Goal: Task Accomplishment & Management: Use online tool/utility

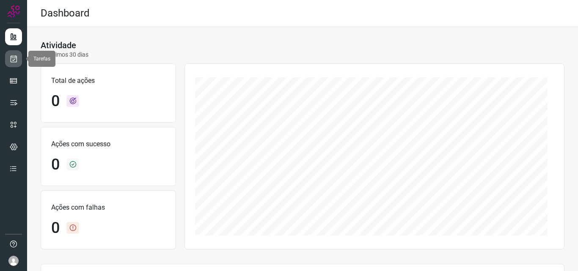
click at [12, 58] on icon at bounding box center [13, 59] width 9 height 8
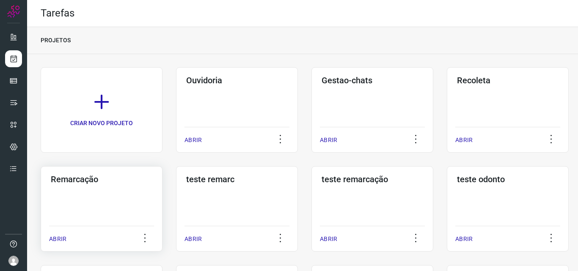
click at [139, 187] on div "Remarcação ABRIR" at bounding box center [102, 208] width 122 height 85
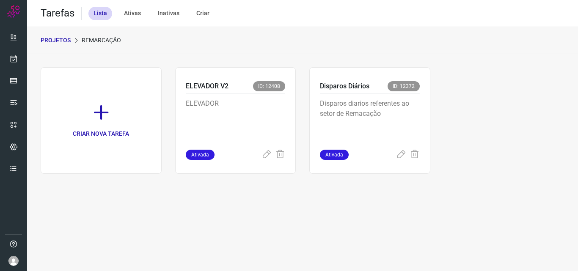
click at [408, 120] on p "Disparos diarios referentes ao setor de Remacação" at bounding box center [370, 120] width 100 height 42
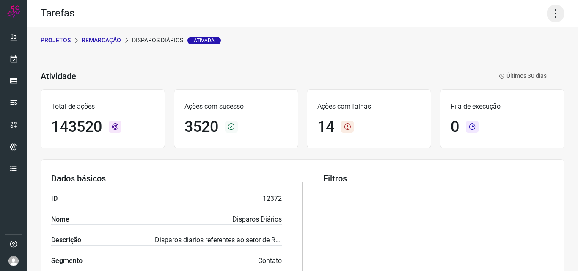
click at [548, 10] on icon at bounding box center [556, 14] width 18 height 18
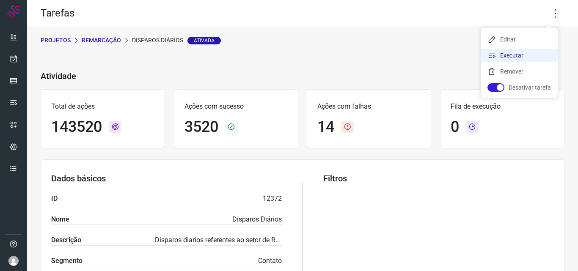
click at [548, 53] on li "Executar" at bounding box center [519, 56] width 77 height 14
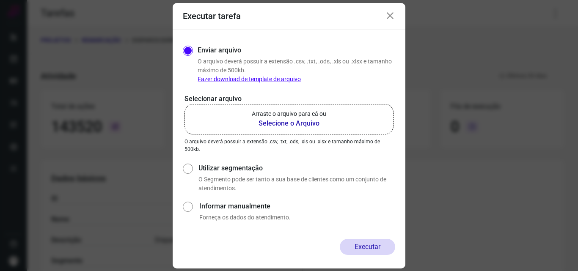
click at [335, 116] on label "Arraste o arquivo para cá ou Selecione o Arquivo" at bounding box center [288, 119] width 209 height 30
click at [0, 0] on input "Arraste o arquivo para cá ou Selecione o Arquivo" at bounding box center [0, 0] width 0 height 0
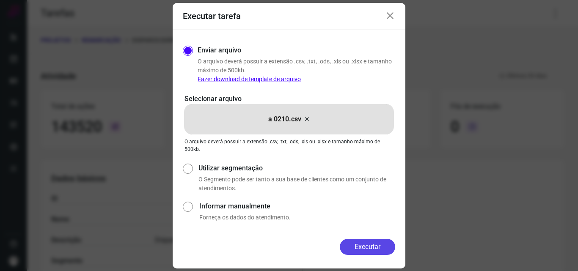
click at [366, 243] on button "Executar" at bounding box center [367, 247] width 55 height 16
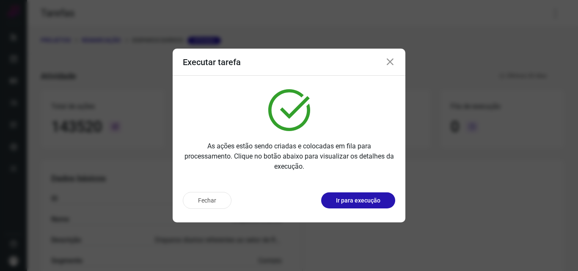
click at [360, 198] on p "Ir para execução" at bounding box center [358, 200] width 44 height 9
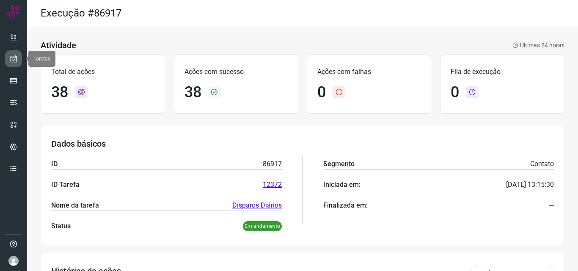
click at [11, 59] on icon at bounding box center [13, 59] width 9 height 8
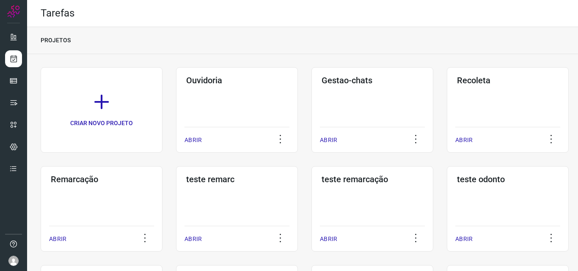
click at [76, 195] on div "Remarcação ABRIR" at bounding box center [102, 208] width 122 height 85
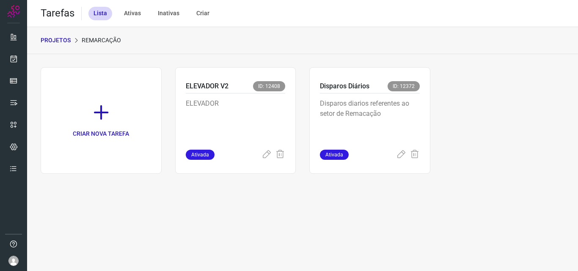
click at [374, 106] on p "Disparos diarios referentes ao setor de Remacação" at bounding box center [370, 120] width 100 height 42
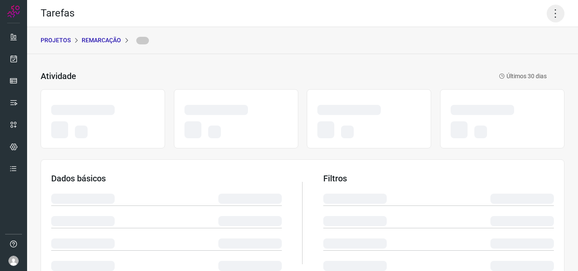
click at [547, 10] on icon at bounding box center [556, 14] width 18 height 18
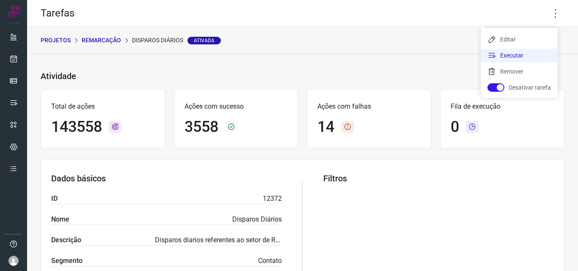
click at [529, 50] on li "Executar" at bounding box center [519, 56] width 77 height 14
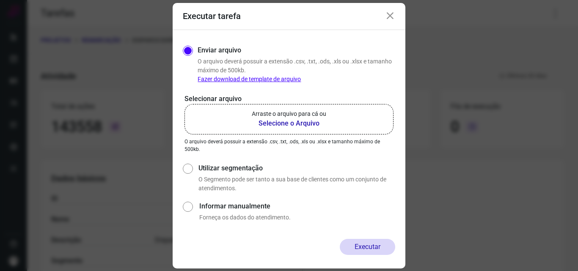
click at [273, 116] on p "Arraste o arquivo para cá ou" at bounding box center [289, 114] width 74 height 9
click at [0, 0] on input "Arraste o arquivo para cá ou Selecione o Arquivo" at bounding box center [0, 0] width 0 height 0
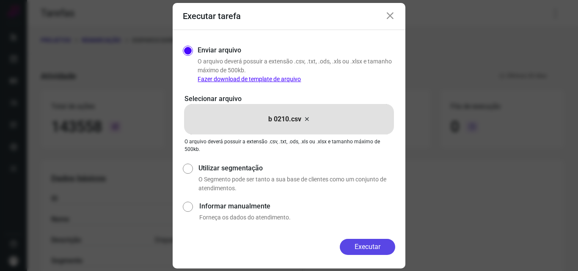
click at [362, 246] on button "Executar" at bounding box center [367, 247] width 55 height 16
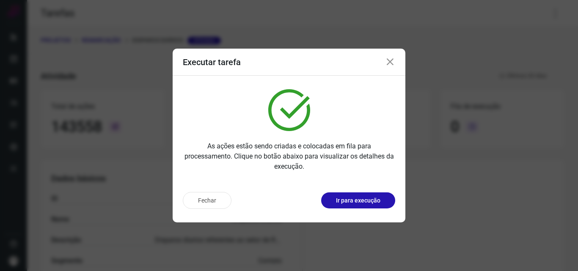
click at [366, 205] on button "Ir para execução" at bounding box center [358, 201] width 74 height 16
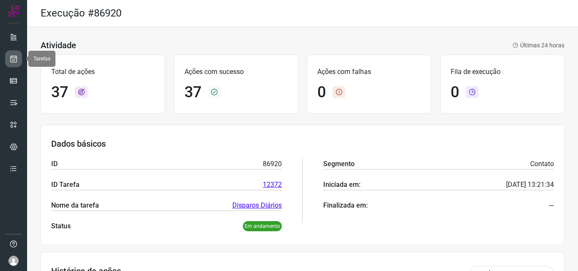
click at [11, 57] on icon at bounding box center [13, 59] width 9 height 8
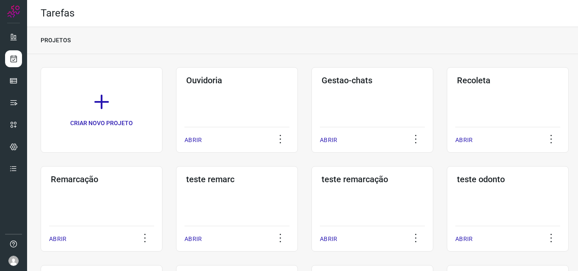
click at [102, 196] on div "Remarcação ABRIR" at bounding box center [102, 208] width 122 height 85
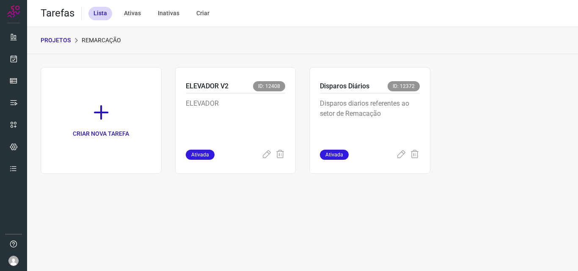
click at [383, 110] on p "Disparos diarios referentes ao setor de Remacação" at bounding box center [370, 120] width 100 height 42
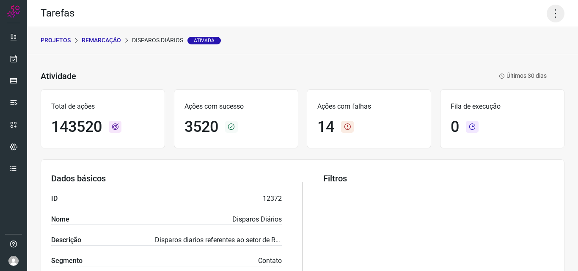
click at [547, 8] on icon at bounding box center [556, 14] width 18 height 18
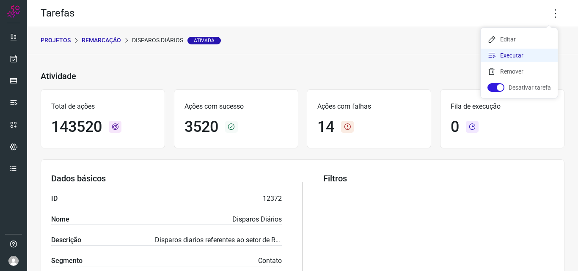
click at [531, 52] on li "Executar" at bounding box center [519, 56] width 77 height 14
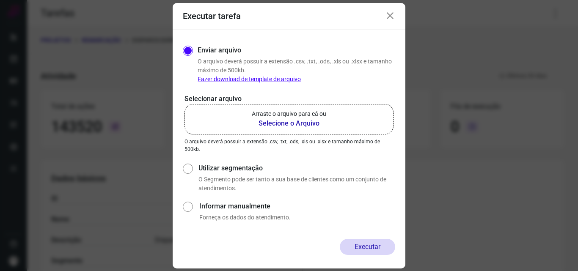
click at [327, 107] on label "Arraste o arquivo para cá ou Selecione o Arquivo" at bounding box center [288, 119] width 209 height 30
click at [0, 0] on input "Arraste o arquivo para cá ou Selecione o Arquivo" at bounding box center [0, 0] width 0 height 0
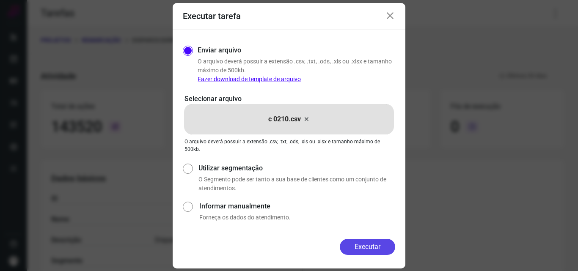
click at [376, 242] on button "Executar" at bounding box center [367, 247] width 55 height 16
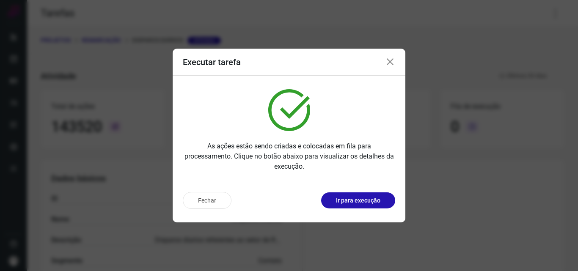
click at [364, 203] on p "Ir para execução" at bounding box center [358, 200] width 44 height 9
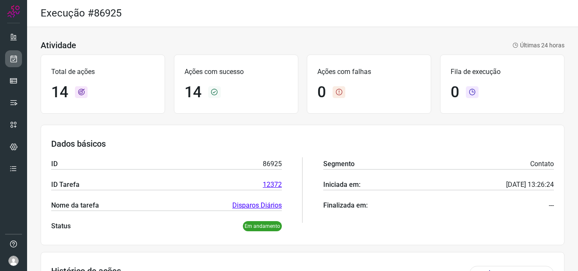
click at [11, 54] on link at bounding box center [13, 58] width 17 height 17
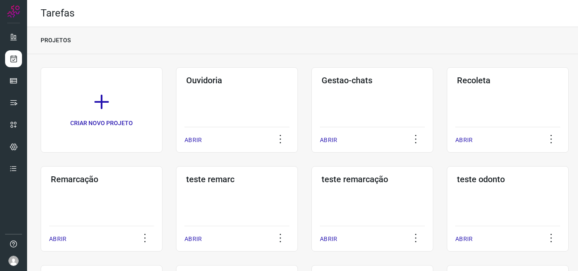
click at [106, 206] on div "Remarcação ABRIR" at bounding box center [102, 208] width 122 height 85
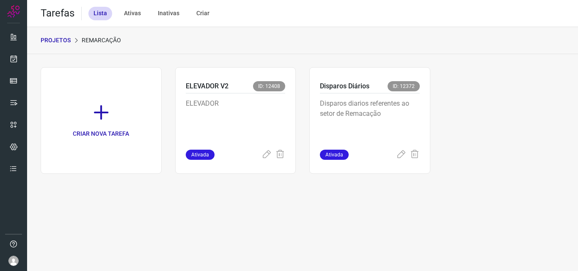
click at [393, 97] on div "Disparos diarios referentes ao setor de Remacação" at bounding box center [370, 122] width 100 height 56
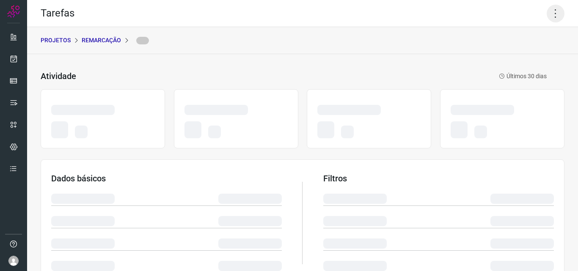
click at [554, 11] on icon at bounding box center [556, 14] width 18 height 18
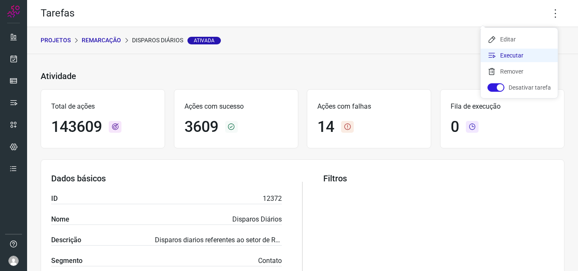
click at [506, 55] on li "Executar" at bounding box center [519, 56] width 77 height 14
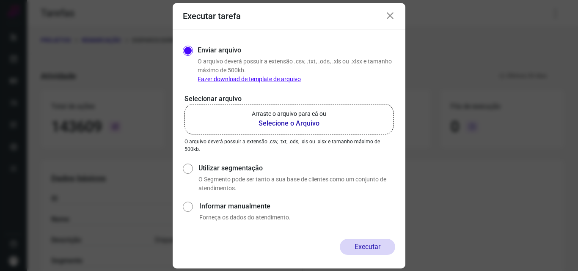
click at [310, 114] on p "Arraste o arquivo para cá ou" at bounding box center [289, 114] width 74 height 9
click at [0, 0] on input "Arraste o arquivo para cá ou Selecione o Arquivo" at bounding box center [0, 0] width 0 height 0
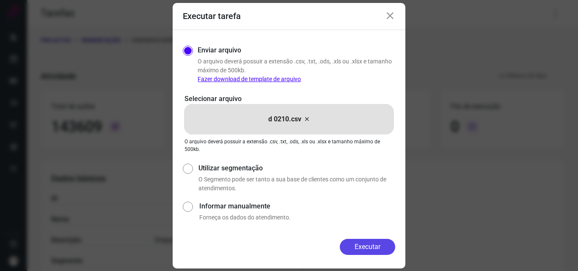
click at [358, 245] on button "Executar" at bounding box center [367, 247] width 55 height 16
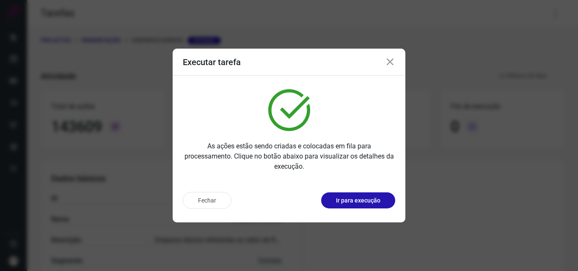
click at [364, 204] on p "Ir para execução" at bounding box center [358, 200] width 44 height 9
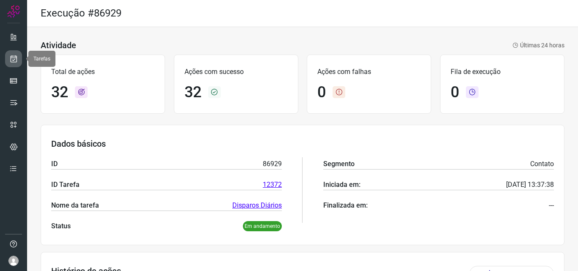
click at [11, 57] on icon at bounding box center [13, 59] width 9 height 8
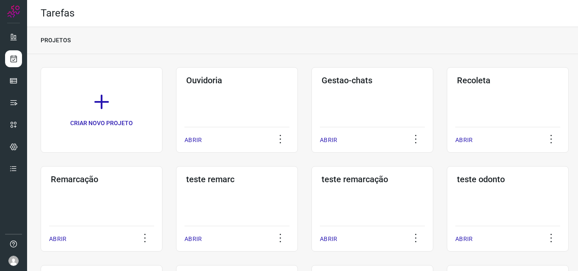
click at [93, 204] on div "Remarcação ABRIR" at bounding box center [102, 208] width 122 height 85
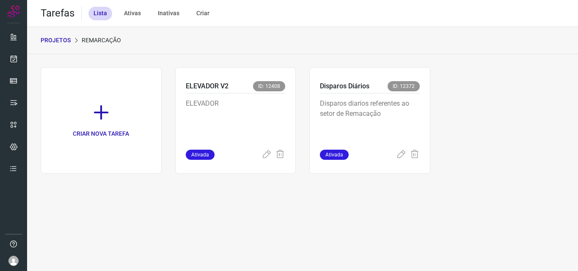
click at [360, 118] on p "Disparos diarios referentes ao setor de Remacação" at bounding box center [370, 120] width 100 height 42
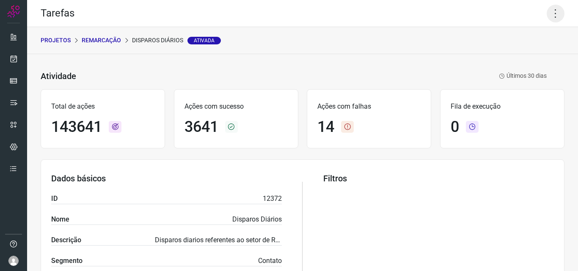
click at [548, 11] on icon at bounding box center [556, 14] width 18 height 18
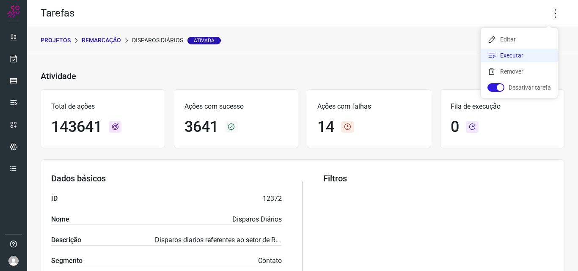
click at [520, 57] on li "Executar" at bounding box center [519, 56] width 77 height 14
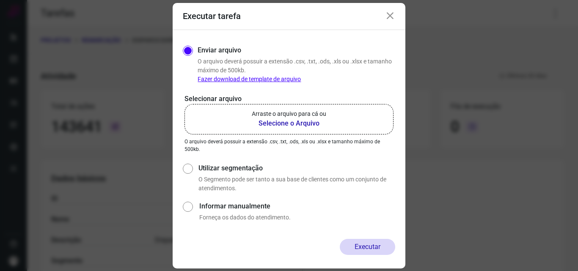
click at [309, 126] on b "Selecione o Arquivo" at bounding box center [289, 123] width 74 height 10
click at [0, 0] on input "Arraste o arquivo para cá ou Selecione o Arquivo" at bounding box center [0, 0] width 0 height 0
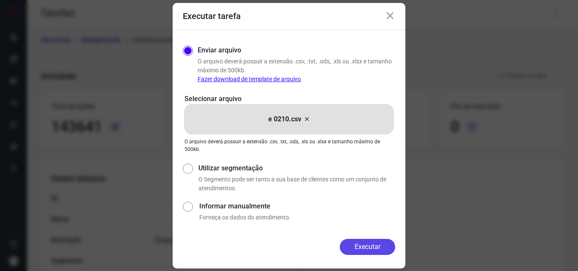
click at [374, 253] on button "Executar" at bounding box center [367, 247] width 55 height 16
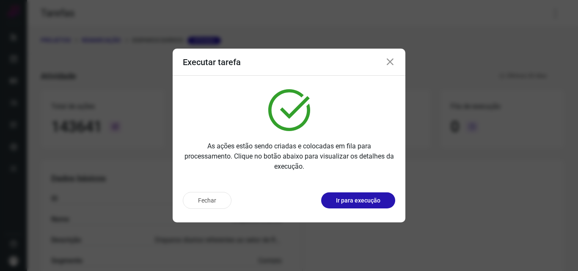
click at [360, 203] on p "Ir para execução" at bounding box center [358, 200] width 44 height 9
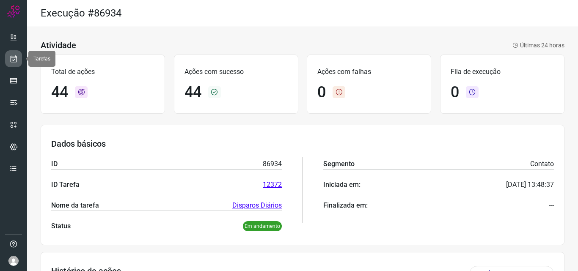
click at [11, 55] on icon at bounding box center [13, 59] width 9 height 8
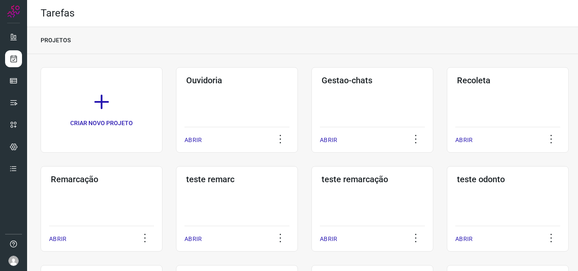
click at [63, 184] on h3 "Remarcação" at bounding box center [102, 179] width 102 height 10
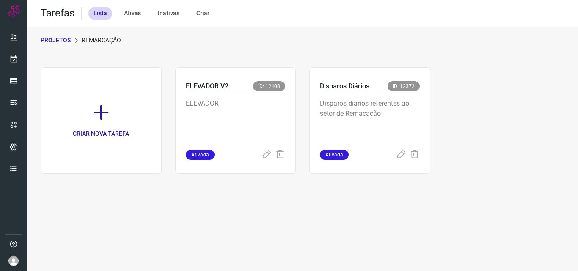
click at [384, 100] on p "Disparos diarios referentes ao setor de Remacação" at bounding box center [370, 120] width 100 height 42
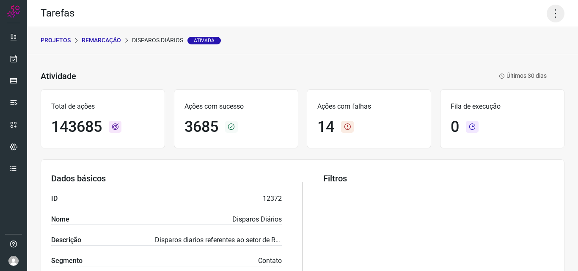
click at [552, 7] on icon at bounding box center [556, 14] width 18 height 18
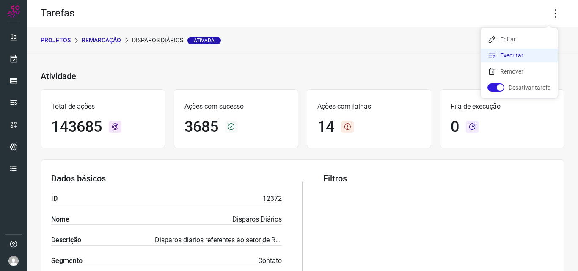
click at [512, 55] on li "Executar" at bounding box center [519, 56] width 77 height 14
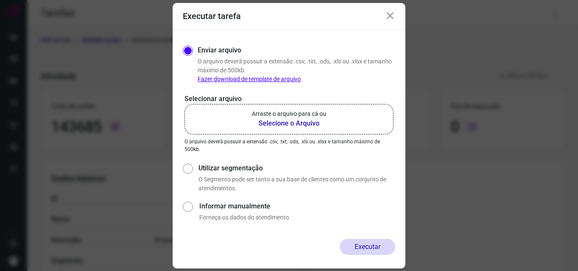
click at [306, 118] on p "Arraste o arquivo para cá ou" at bounding box center [289, 114] width 74 height 9
click at [0, 0] on input "Arraste o arquivo para cá ou Selecione o Arquivo" at bounding box center [0, 0] width 0 height 0
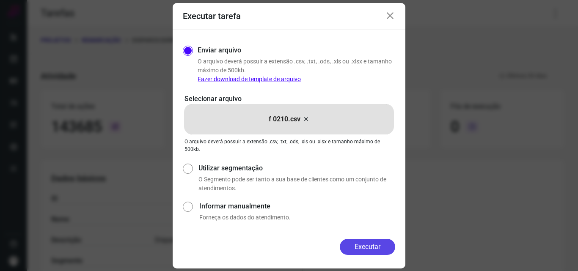
click at [361, 245] on button "Executar" at bounding box center [367, 247] width 55 height 16
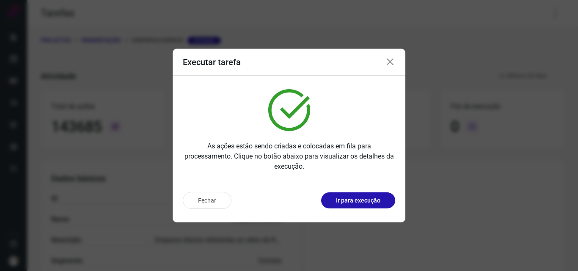
click at [362, 204] on p "Ir para execução" at bounding box center [358, 200] width 44 height 9
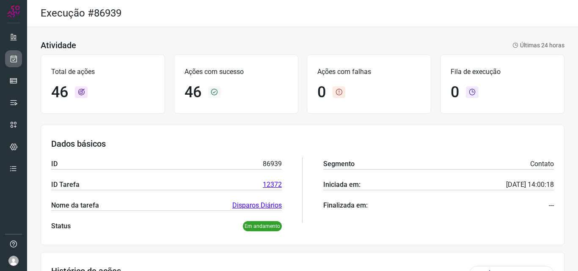
click at [12, 57] on icon at bounding box center [13, 59] width 9 height 8
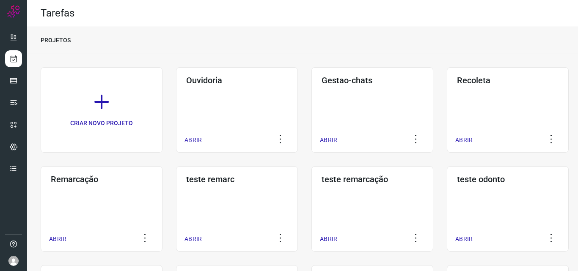
click at [137, 194] on div "Remarcação ABRIR" at bounding box center [102, 208] width 122 height 85
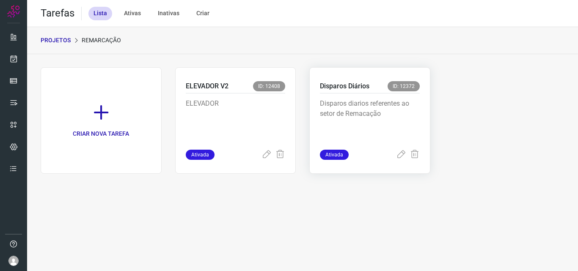
click at [378, 126] on p "Disparos diarios referentes ao setor de Remacação" at bounding box center [370, 120] width 100 height 42
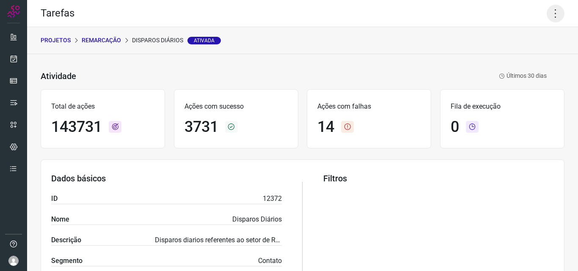
click at [547, 13] on icon at bounding box center [556, 14] width 18 height 18
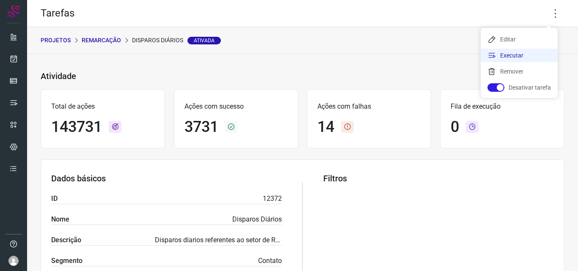
click at [510, 54] on li "Executar" at bounding box center [519, 56] width 77 height 14
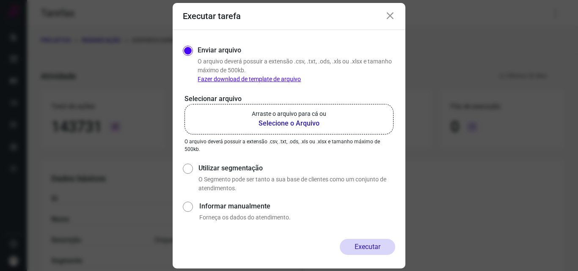
click at [281, 119] on b "Selecione o Arquivo" at bounding box center [289, 123] width 74 height 10
click at [0, 0] on input "Arraste o arquivo para cá ou Selecione o Arquivo" at bounding box center [0, 0] width 0 height 0
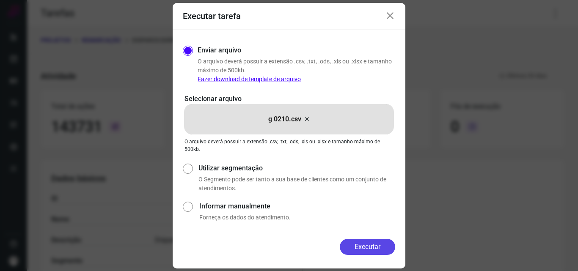
click at [374, 250] on button "Executar" at bounding box center [367, 247] width 55 height 16
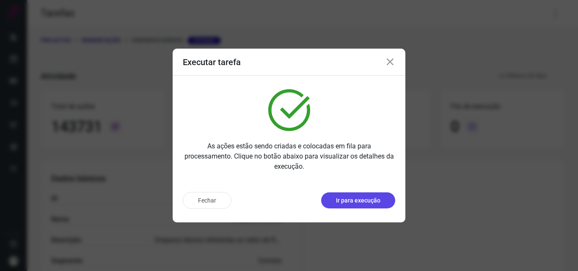
click at [344, 201] on p "Ir para execução" at bounding box center [358, 200] width 44 height 9
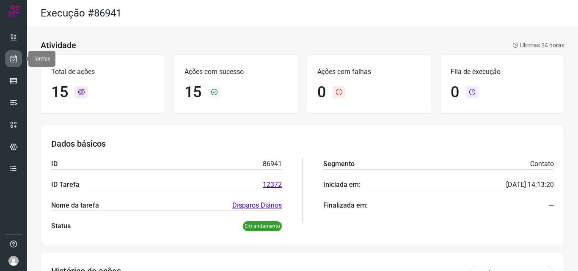
click at [19, 59] on link at bounding box center [13, 58] width 17 height 17
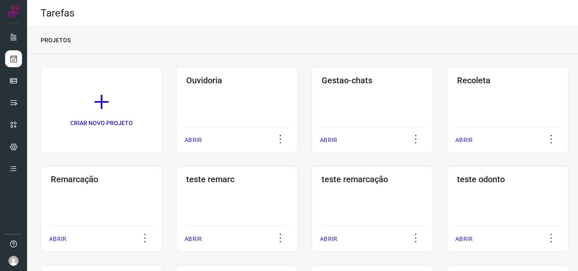
click at [94, 206] on div "Remarcação ABRIR" at bounding box center [102, 208] width 122 height 85
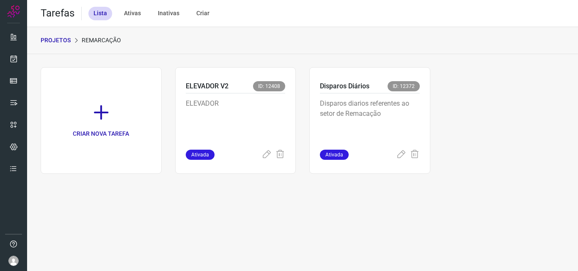
click at [397, 99] on p "Disparos diarios referentes ao setor de Remacação" at bounding box center [370, 120] width 100 height 42
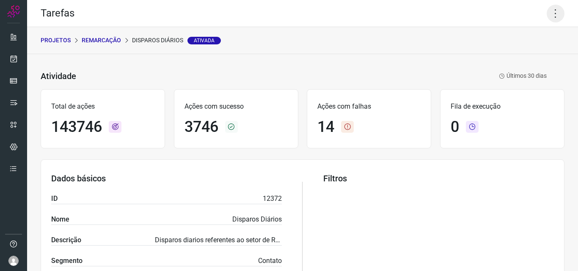
click at [549, 8] on icon at bounding box center [556, 14] width 18 height 18
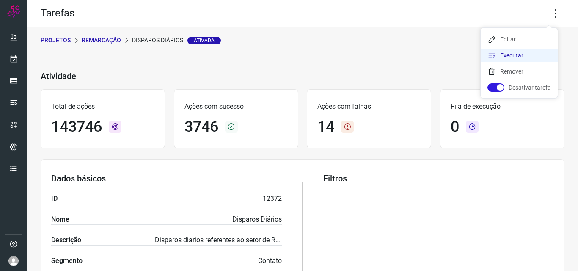
click at [519, 52] on li "Executar" at bounding box center [519, 56] width 77 height 14
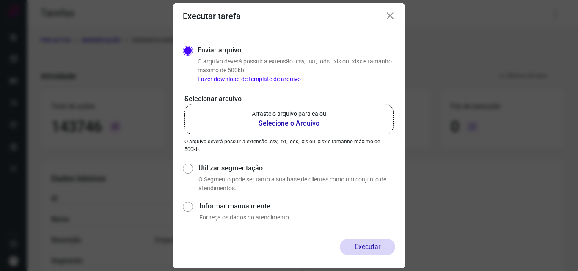
click at [293, 120] on b "Selecione o Arquivo" at bounding box center [289, 123] width 74 height 10
click at [0, 0] on input "Arraste o arquivo para cá ou Selecione o Arquivo" at bounding box center [0, 0] width 0 height 0
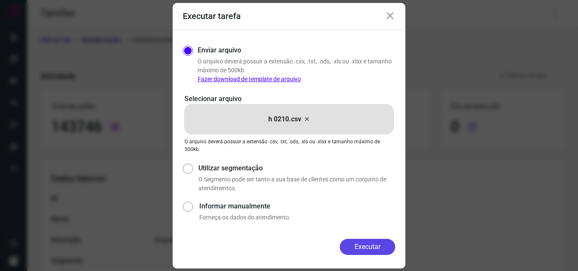
click at [361, 239] on button "Executar" at bounding box center [367, 247] width 55 height 16
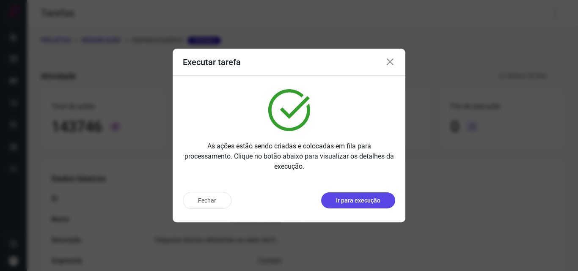
click at [361, 200] on p "Ir para execução" at bounding box center [358, 200] width 44 height 9
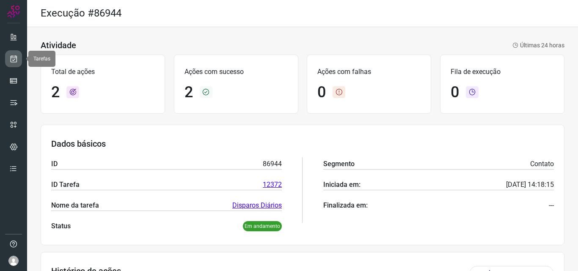
click at [17, 59] on icon at bounding box center [13, 59] width 9 height 8
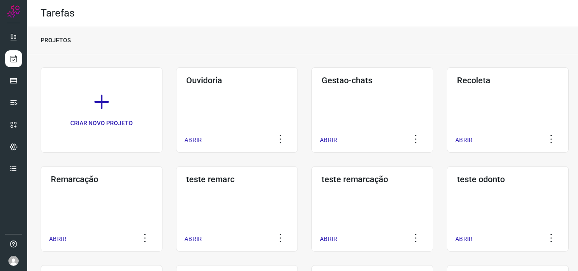
click at [83, 209] on div "Remarcação ABRIR" at bounding box center [102, 208] width 122 height 85
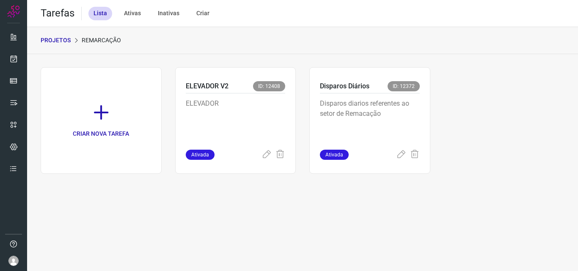
click at [365, 105] on p "Disparos diarios referentes ao setor de Remacação" at bounding box center [370, 120] width 100 height 42
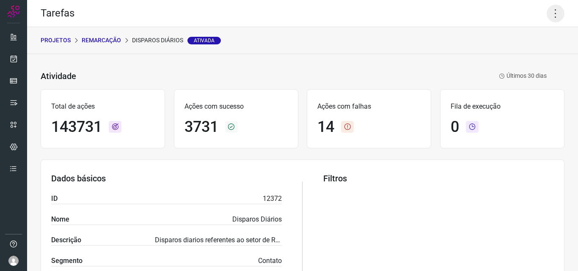
click at [550, 12] on icon at bounding box center [556, 14] width 18 height 18
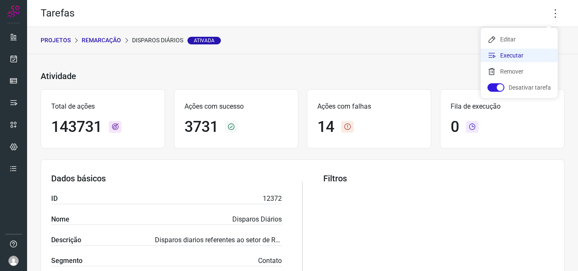
click at [520, 53] on li "Executar" at bounding box center [519, 56] width 77 height 14
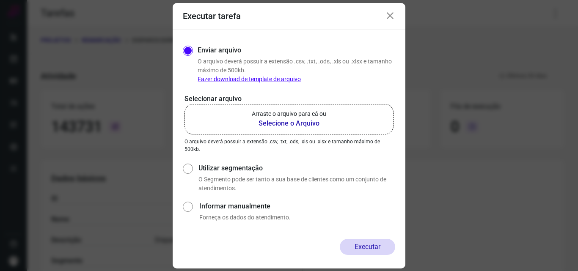
click at [307, 115] on p "Arraste o arquivo para cá ou" at bounding box center [289, 114] width 74 height 9
click at [0, 0] on input "Arraste o arquivo para cá ou Selecione o Arquivo" at bounding box center [0, 0] width 0 height 0
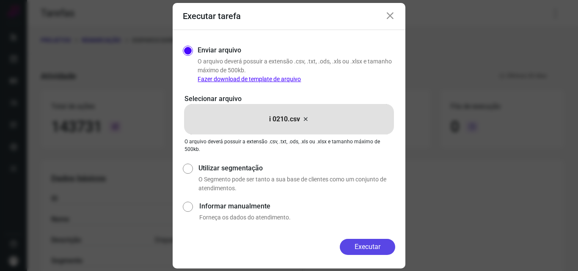
click at [355, 251] on button "Executar" at bounding box center [367, 247] width 55 height 16
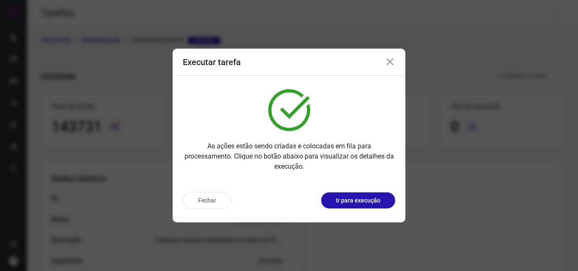
click at [370, 203] on p "Ir para execução" at bounding box center [358, 200] width 44 height 9
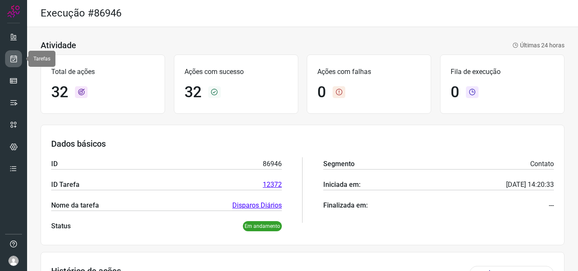
click at [16, 55] on icon at bounding box center [13, 59] width 9 height 8
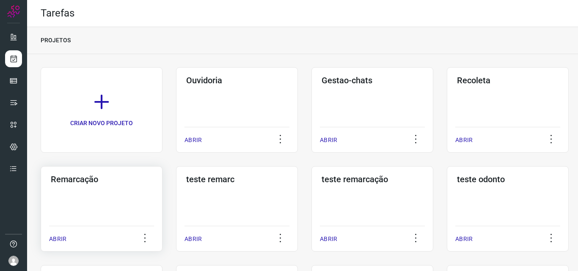
click at [101, 202] on div "Remarcação ABRIR" at bounding box center [102, 208] width 122 height 85
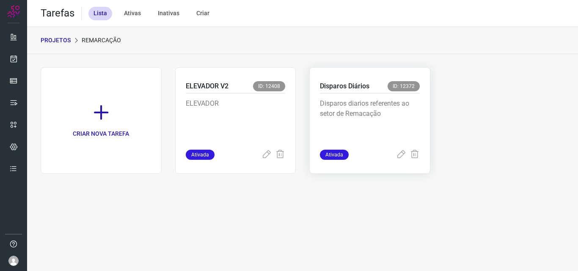
click at [356, 111] on p "Disparos diarios referentes ao setor de Remacação" at bounding box center [370, 120] width 100 height 42
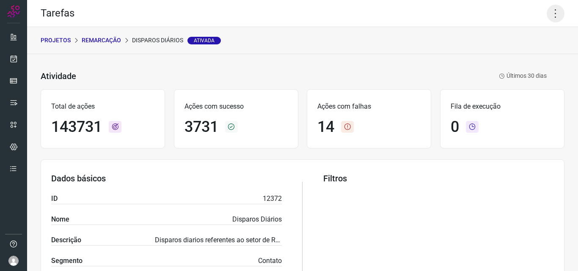
click at [555, 9] on icon at bounding box center [556, 14] width 18 height 18
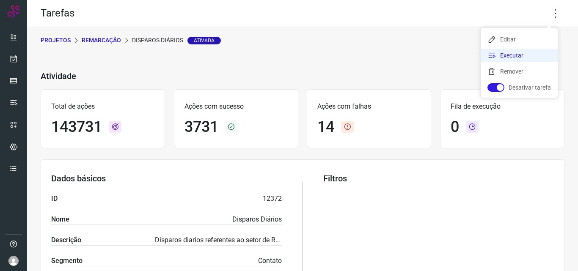
click at [519, 53] on li "Executar" at bounding box center [519, 56] width 77 height 14
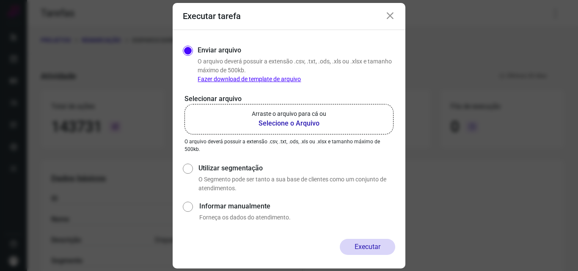
click at [259, 119] on b "Selecione o Arquivo" at bounding box center [289, 123] width 74 height 10
click at [0, 0] on input "Arraste o arquivo para cá ou Selecione o Arquivo" at bounding box center [0, 0] width 0 height 0
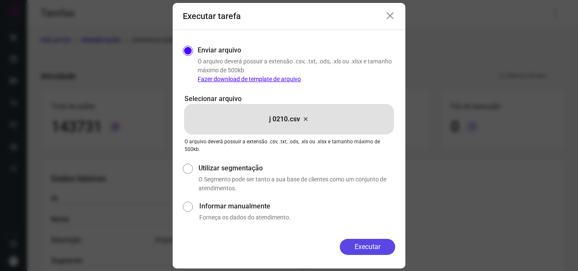
click at [384, 244] on button "Executar" at bounding box center [367, 247] width 55 height 16
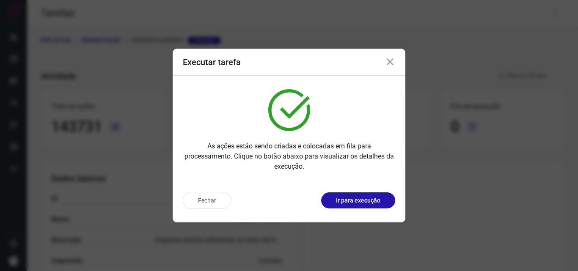
click at [378, 206] on button "Ir para execução" at bounding box center [358, 201] width 74 height 16
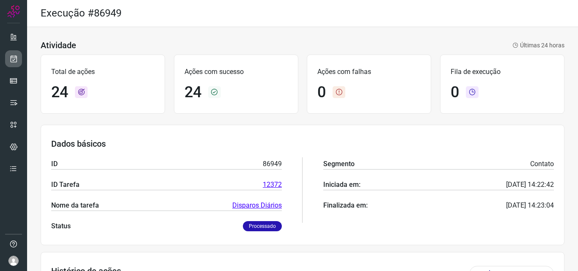
click at [11, 53] on link at bounding box center [13, 58] width 17 height 17
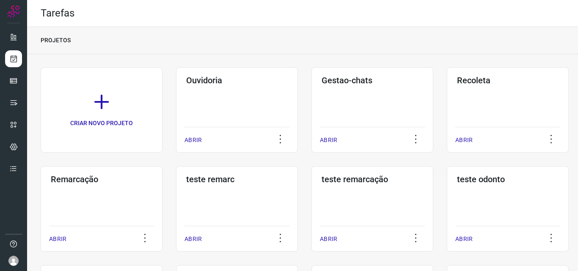
click at [96, 193] on div "Remarcação ABRIR" at bounding box center [102, 208] width 122 height 85
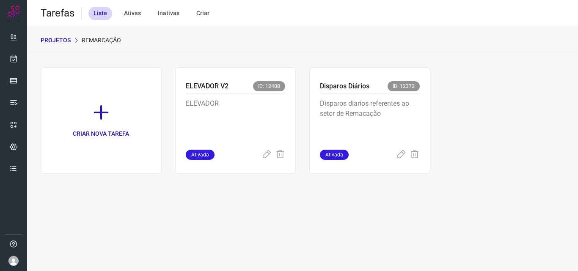
click at [391, 101] on p "Disparos diarios referentes ao setor de Remacação" at bounding box center [370, 120] width 100 height 42
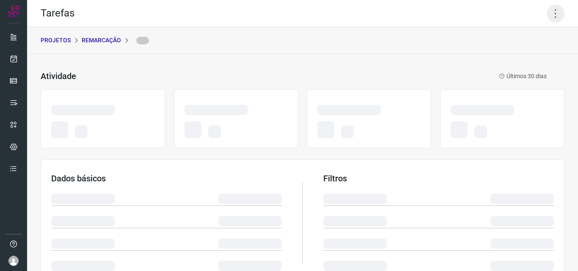
click at [547, 14] on icon at bounding box center [556, 14] width 18 height 18
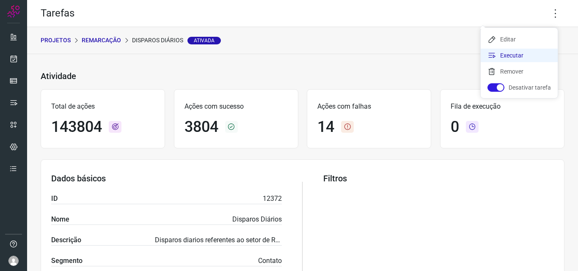
click at [528, 61] on li "Executar" at bounding box center [519, 56] width 77 height 14
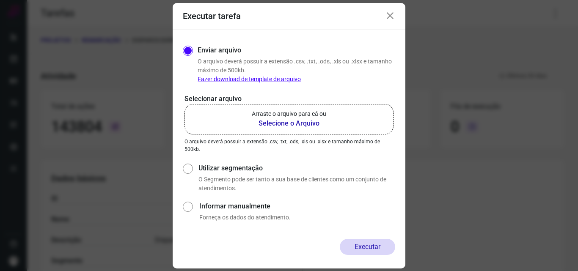
click at [352, 124] on label "Arraste o arquivo para cá ou Selecione o Arquivo" at bounding box center [288, 119] width 209 height 30
click at [0, 0] on input "Arraste o arquivo para cá ou Selecione o Arquivo" at bounding box center [0, 0] width 0 height 0
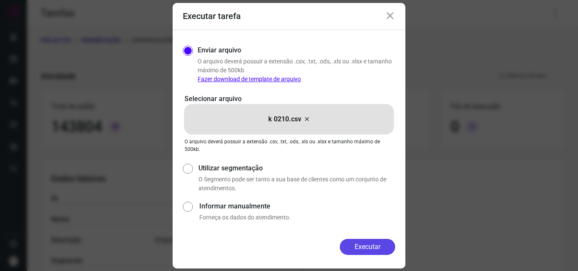
click at [361, 247] on button "Executar" at bounding box center [367, 247] width 55 height 16
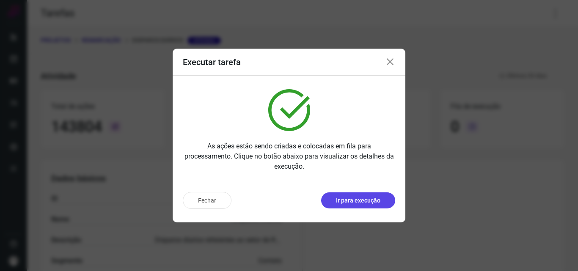
click at [366, 205] on button "Ir para execução" at bounding box center [358, 201] width 74 height 16
